Goal: Task Accomplishment & Management: Manage account settings

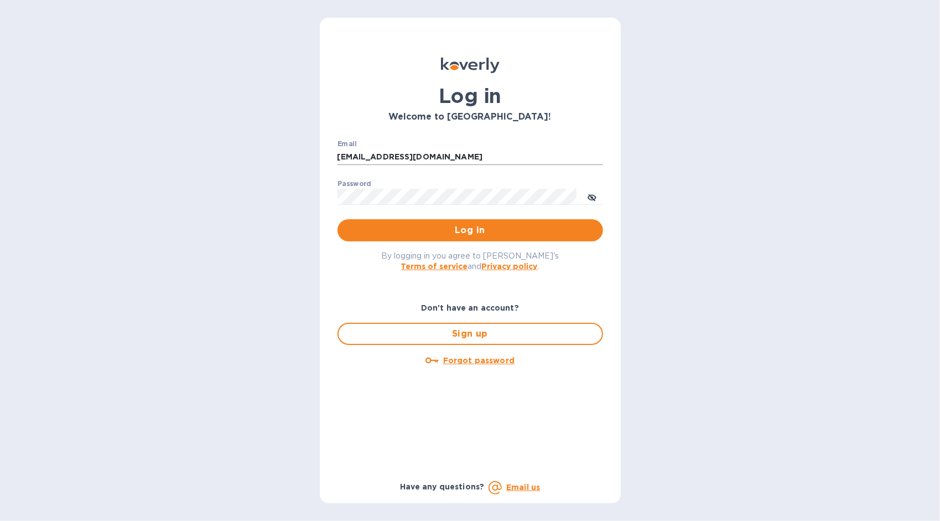
click at [436, 159] on input "[EMAIL_ADDRESS][DOMAIN_NAME]" at bounding box center [471, 157] width 266 height 17
click at [440, 159] on input "[EMAIL_ADDRESS][DOMAIN_NAME]" at bounding box center [471, 157] width 266 height 17
drag, startPoint x: 443, startPoint y: 156, endPoint x: 303, endPoint y: 155, distance: 139.5
click at [304, 157] on div "Log in Welcome to [GEOGRAPHIC_DATA]! Email [EMAIL_ADDRESS][DOMAIN_NAME] ​ Passw…" at bounding box center [470, 260] width 940 height 521
type input "[EMAIL_ADDRESS][DOMAIN_NAME]"
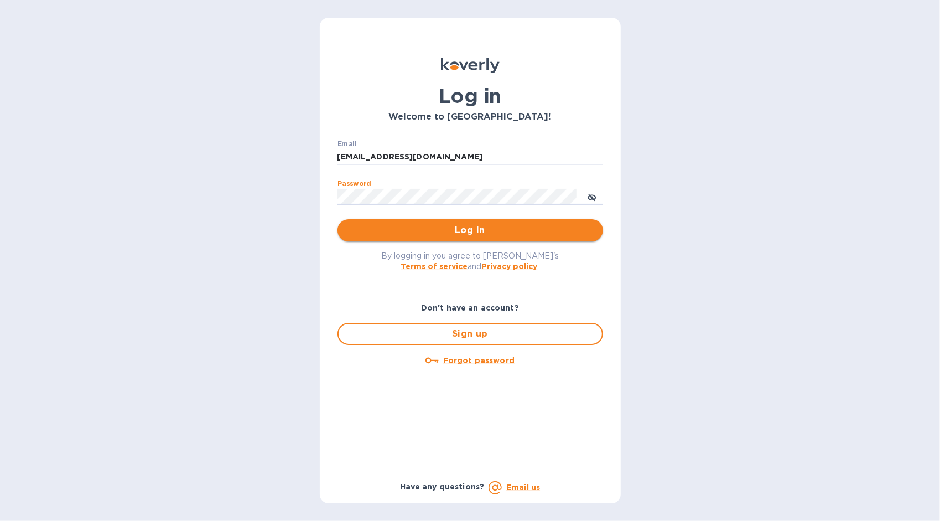
click at [578, 229] on span "Log in" at bounding box center [470, 230] width 248 height 13
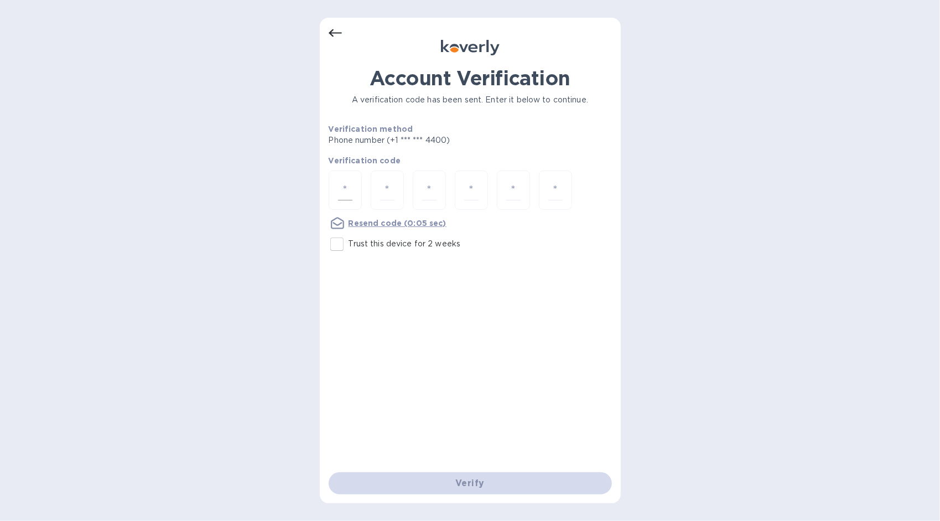
click at [344, 198] on input "number" at bounding box center [345, 190] width 14 height 20
click at [377, 219] on u "Resend code" at bounding box center [376, 223] width 54 height 9
click at [338, 243] on input "Trust this device for 2 weeks" at bounding box center [336, 243] width 23 height 23
checkbox input "true"
click at [348, 184] on input "number" at bounding box center [345, 190] width 14 height 20
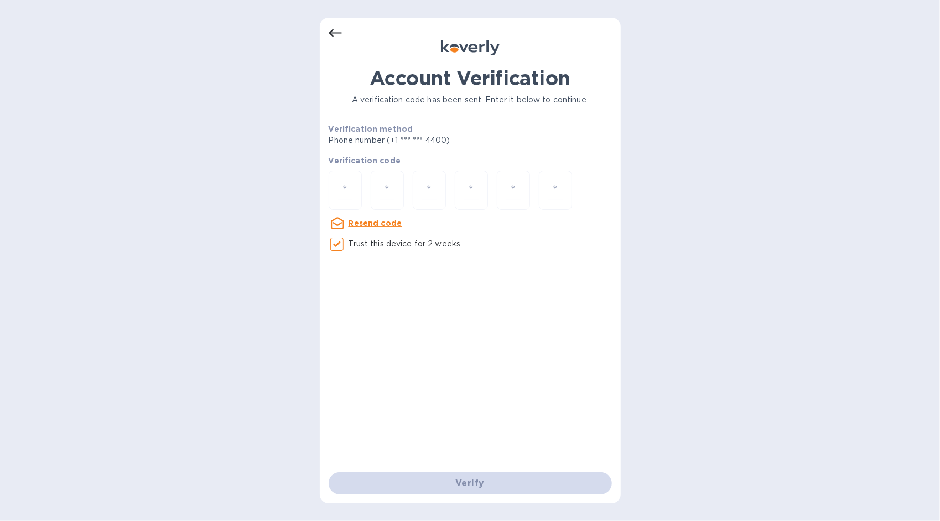
click at [391, 220] on u "Resend code" at bounding box center [376, 223] width 54 height 9
click at [349, 182] on input "number" at bounding box center [345, 190] width 14 height 20
click at [364, 221] on u "Resend code" at bounding box center [376, 223] width 54 height 9
click at [359, 191] on div at bounding box center [345, 189] width 33 height 39
click at [395, 220] on u "Resend code" at bounding box center [376, 223] width 54 height 9
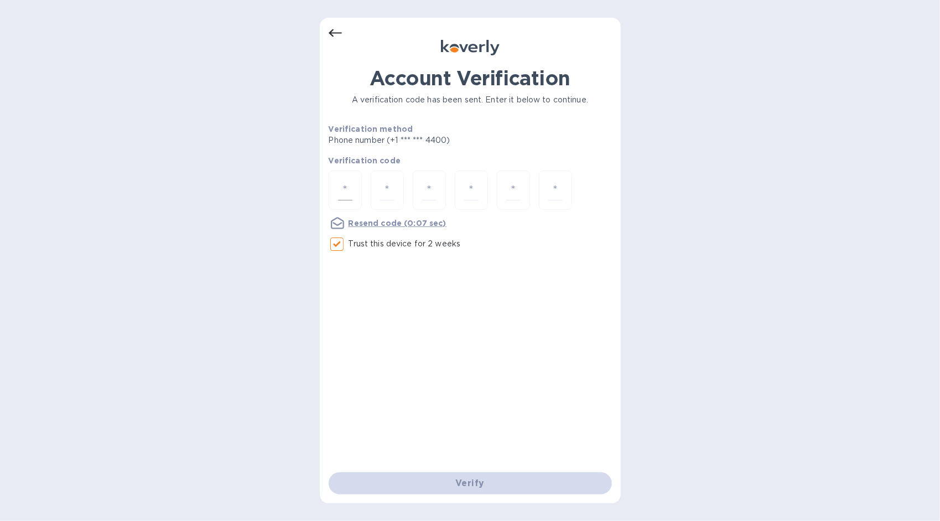
click at [357, 193] on div at bounding box center [345, 189] width 33 height 39
